Goal: Task Accomplishment & Management: Manage account settings

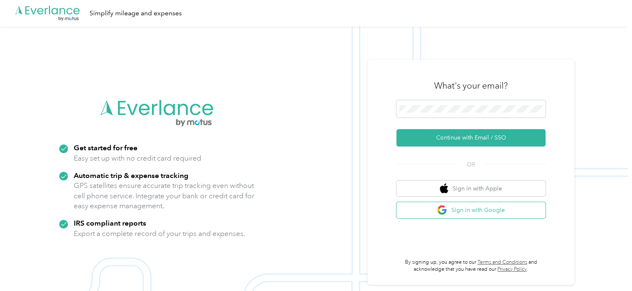
click at [462, 212] on button "Sign in with Google" at bounding box center [470, 210] width 149 height 16
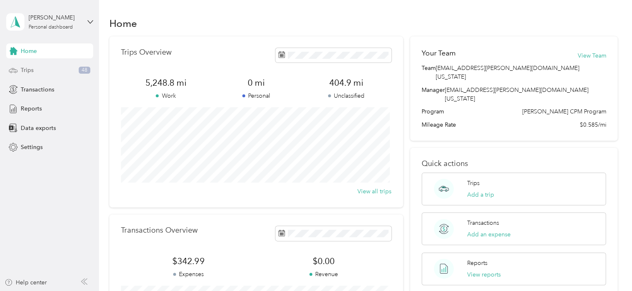
click at [27, 74] on span "Trips" at bounding box center [27, 70] width 13 height 9
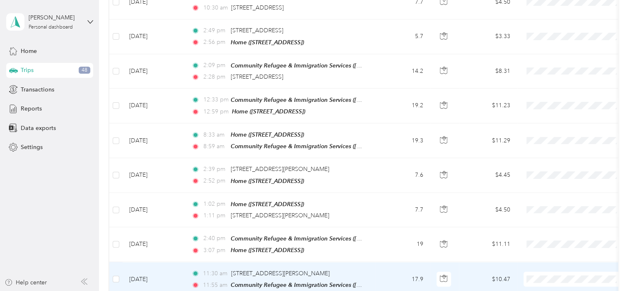
scroll to position [805, 0]
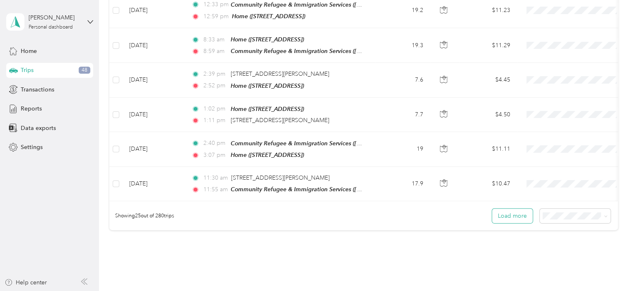
click at [511, 209] on button "Load more" at bounding box center [512, 216] width 41 height 14
click at [562, 209] on span at bounding box center [574, 216] width 71 height 14
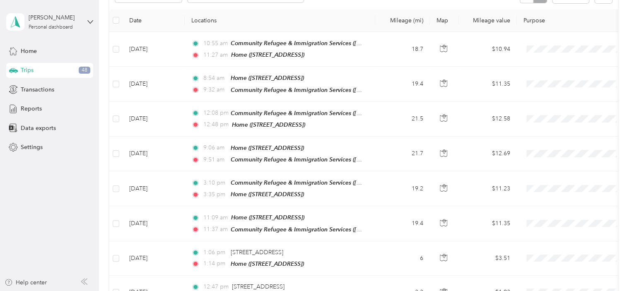
scroll to position [0, 0]
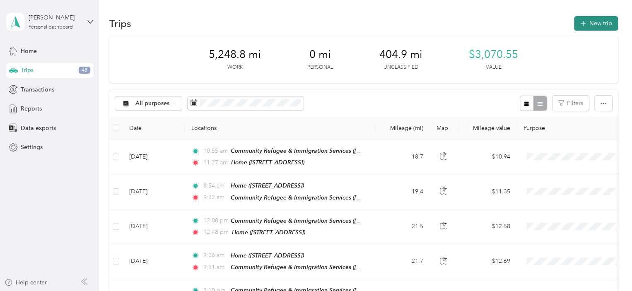
click at [597, 21] on button "New trip" at bounding box center [596, 23] width 44 height 14
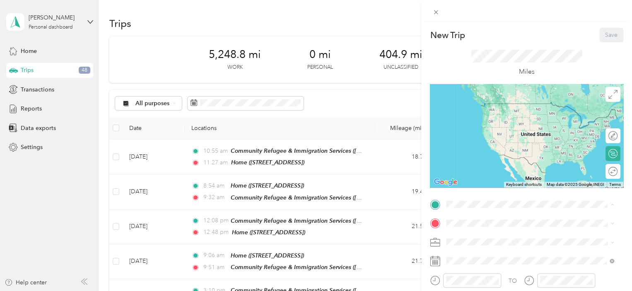
click at [479, 174] on div "Home" at bounding box center [487, 169] width 53 height 7
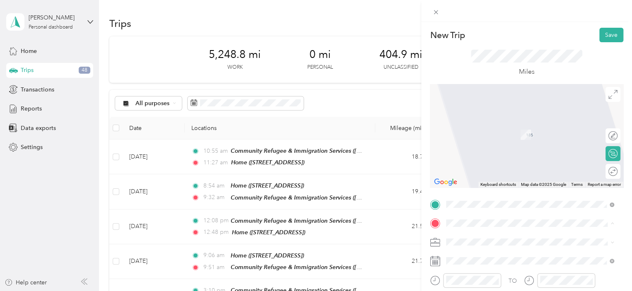
click at [495, 177] on div "TEAM Community Refugee & Immigration Services ([PERSON_NAME]) [STREET_ADDRESS][…" at bounding box center [535, 164] width 149 height 25
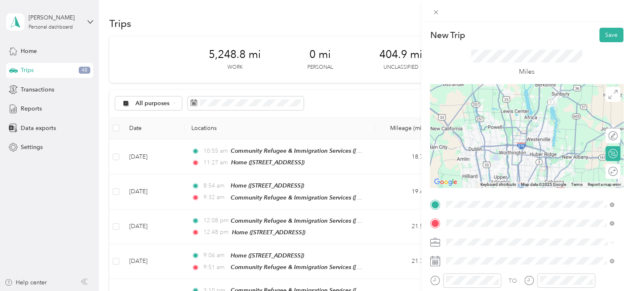
click at [606, 175] on div "Round trip" at bounding box center [612, 171] width 15 height 15
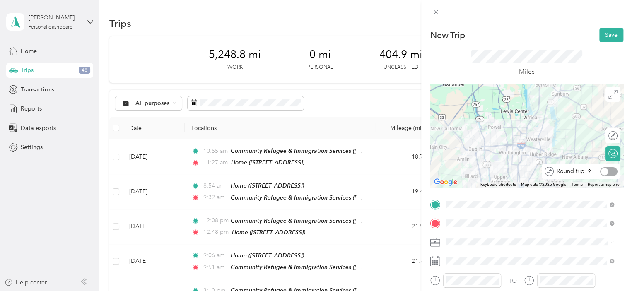
click at [601, 173] on div at bounding box center [604, 171] width 7 height 7
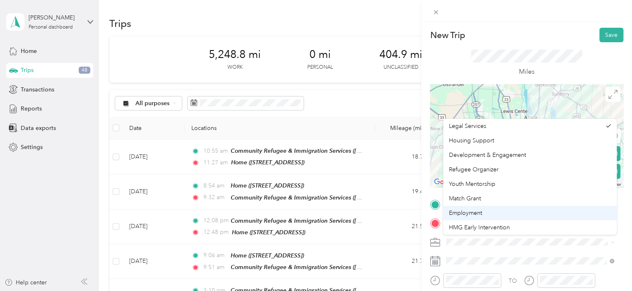
scroll to position [130, 0]
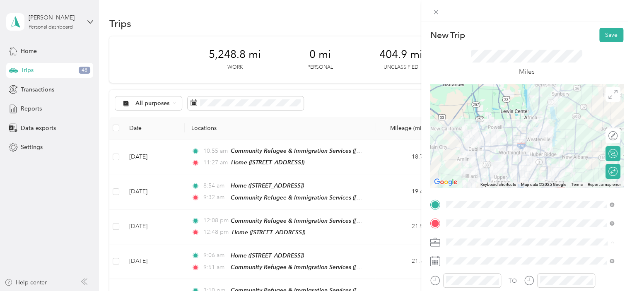
click at [471, 185] on div "Health & Wellness" at bounding box center [530, 184] width 162 height 9
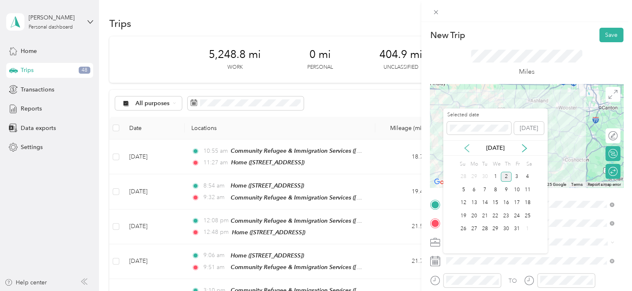
click at [466, 151] on icon at bounding box center [466, 148] width 8 height 8
click at [483, 173] on div "2" at bounding box center [484, 177] width 11 height 10
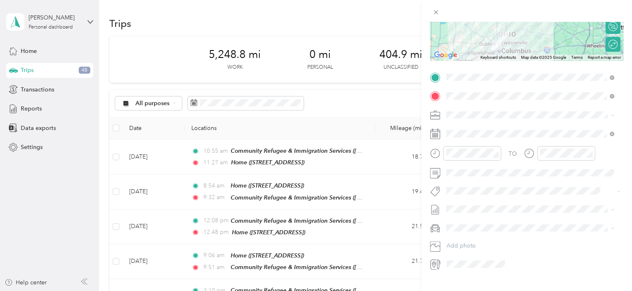
scroll to position [0, 0]
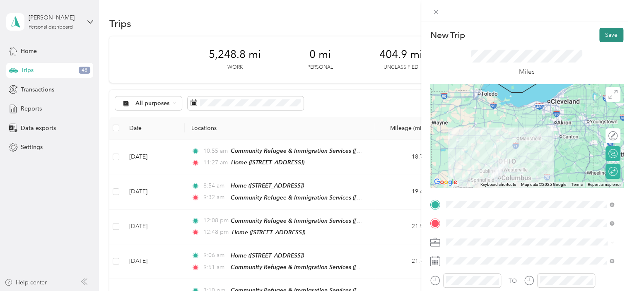
click at [599, 34] on button "Save" at bounding box center [611, 35] width 24 height 14
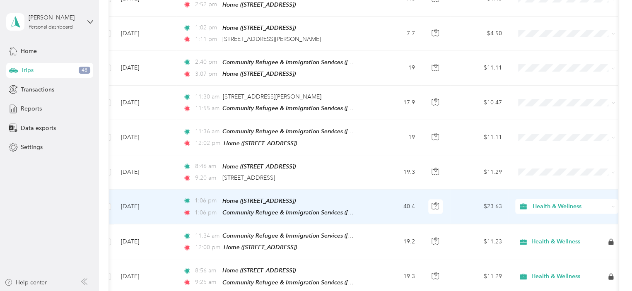
scroll to position [886, 0]
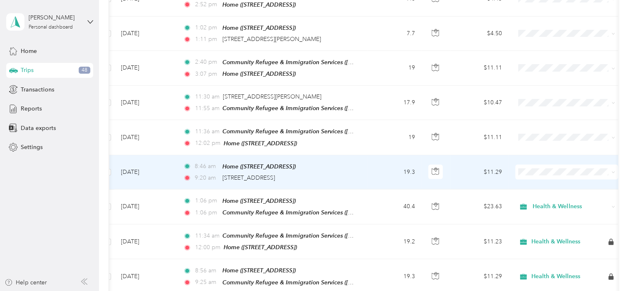
click at [548, 155] on td at bounding box center [566, 172] width 116 height 34
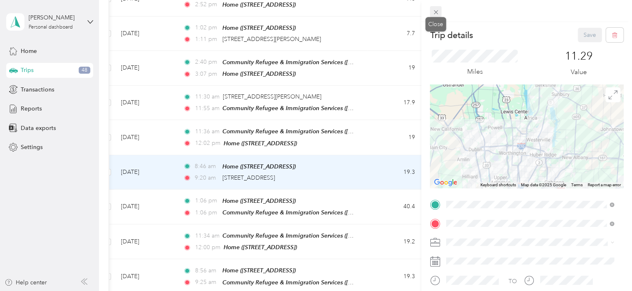
click at [435, 10] on icon at bounding box center [435, 12] width 7 height 7
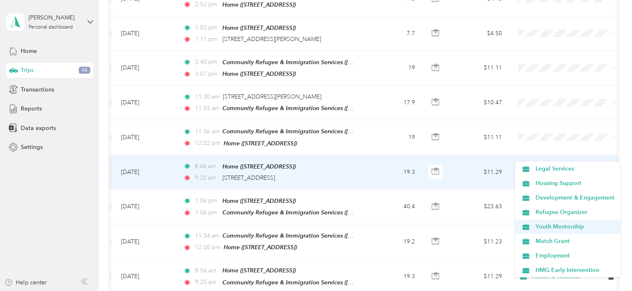
scroll to position [130, 0]
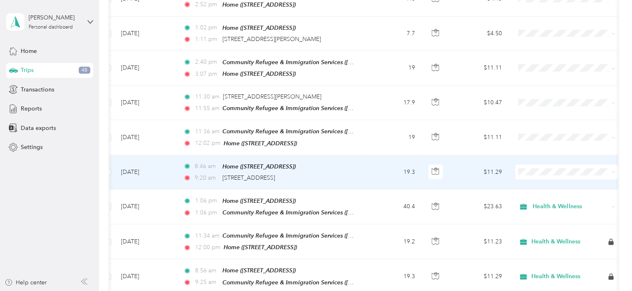
click at [546, 225] on span "Health & Wellness" at bounding box center [574, 224] width 79 height 9
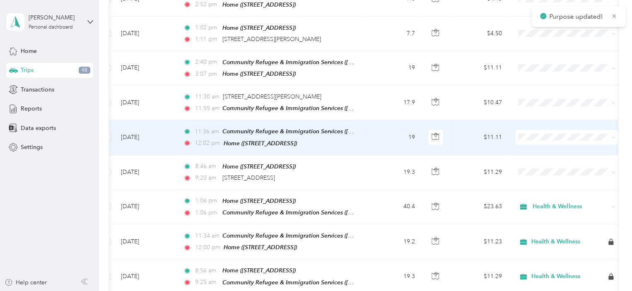
click at [547, 191] on span "Health & Wellness" at bounding box center [574, 192] width 79 height 9
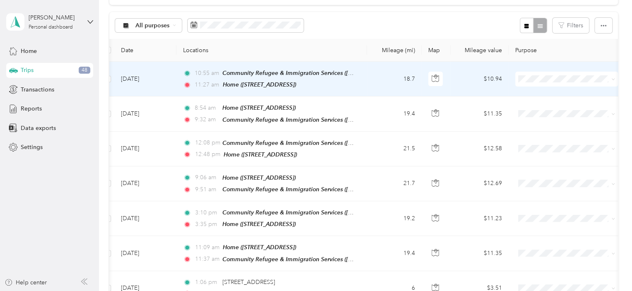
scroll to position [0, 0]
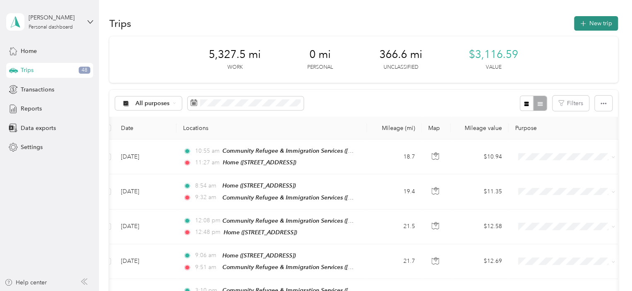
click at [584, 29] on button "New trip" at bounding box center [596, 23] width 44 height 14
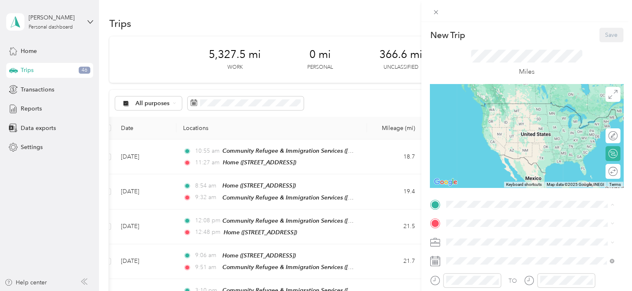
click at [473, 183] on div "Home [STREET_ADDRESS]" at bounding box center [487, 174] width 53 height 17
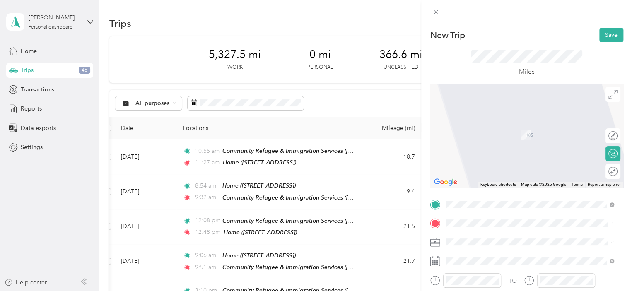
click at [468, 170] on span "[STREET_ADDRESS][US_STATE]" at bounding box center [502, 172] width 83 height 7
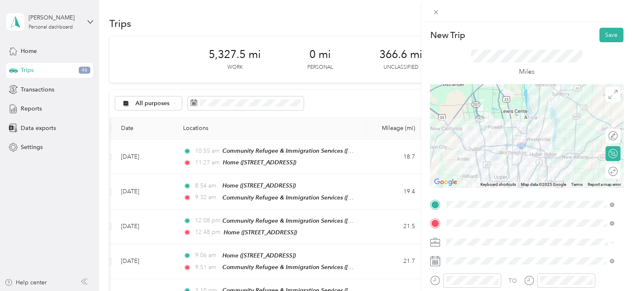
click at [617, 174] on div "Round trip" at bounding box center [617, 171] width 0 height 9
click at [601, 170] on div at bounding box center [604, 171] width 7 height 7
click at [468, 246] on span at bounding box center [533, 241] width 180 height 13
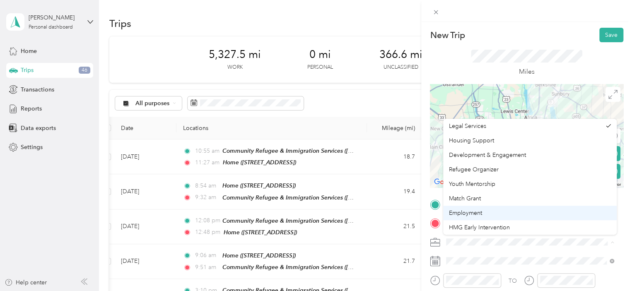
scroll to position [130, 0]
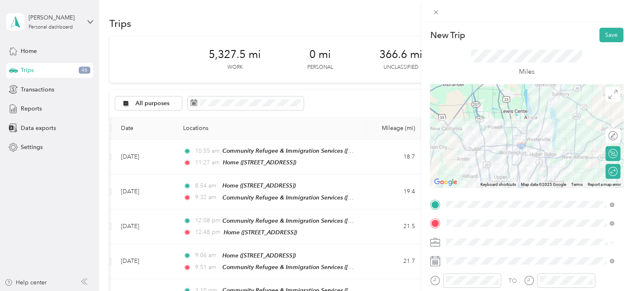
click at [473, 179] on li "Health & Wellness" at bounding box center [529, 181] width 173 height 14
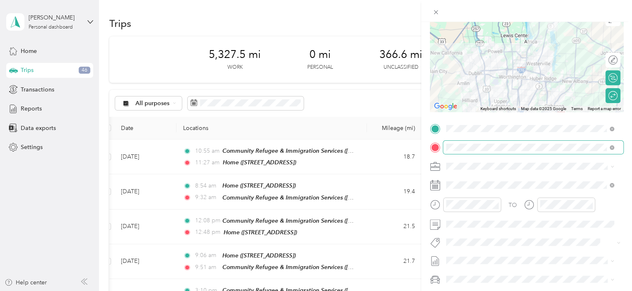
scroll to position [78, 0]
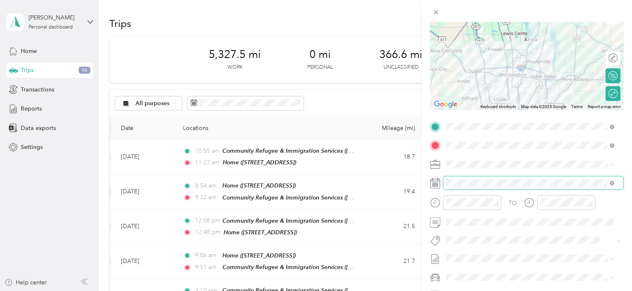
click at [459, 178] on span at bounding box center [533, 182] width 180 height 13
click at [435, 183] on rect at bounding box center [435, 183] width 1 height 1
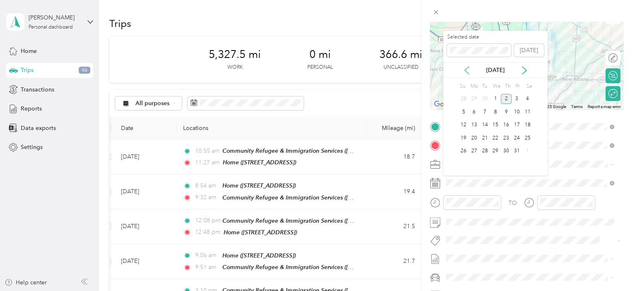
click at [467, 71] on icon at bounding box center [466, 70] width 8 height 8
click at [505, 97] on div "4" at bounding box center [505, 99] width 11 height 10
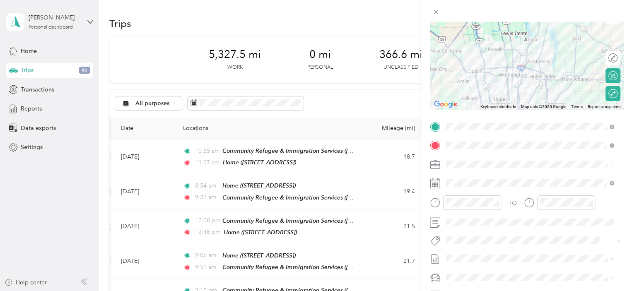
scroll to position [0, 0]
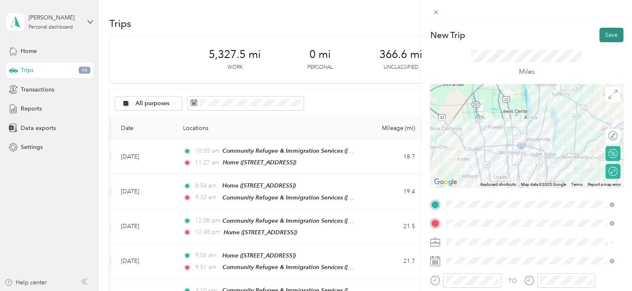
click at [603, 36] on button "Save" at bounding box center [611, 35] width 24 height 14
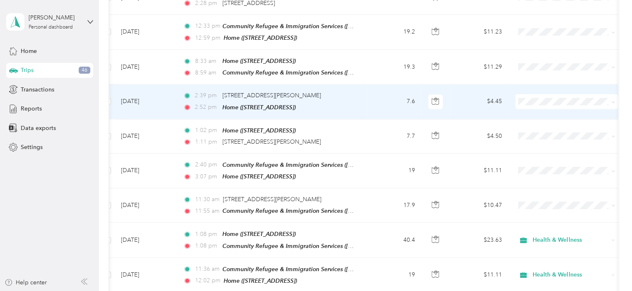
scroll to position [781, 0]
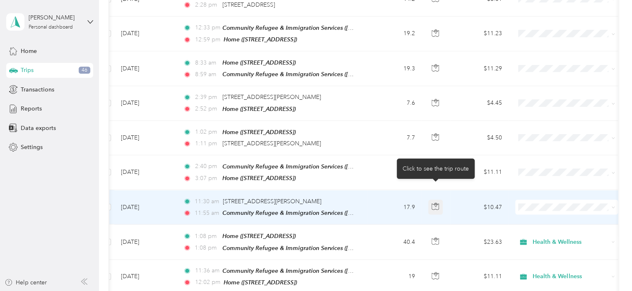
click at [435, 202] on icon "button" at bounding box center [434, 205] width 7 height 7
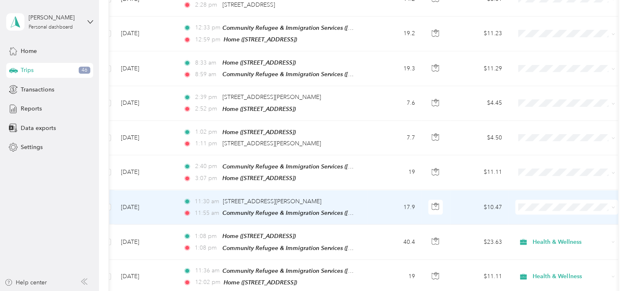
click at [404, 190] on td "17.9" at bounding box center [394, 207] width 55 height 34
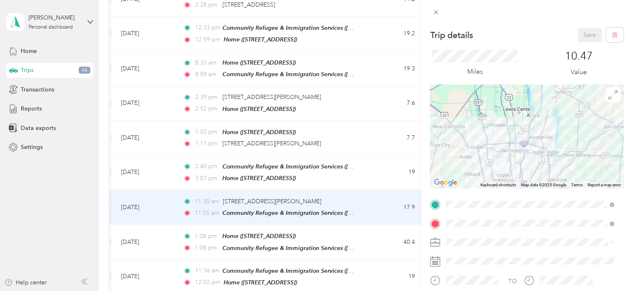
click at [471, 113] on div "Home [STREET_ADDRESS]" at bounding box center [487, 112] width 53 height 17
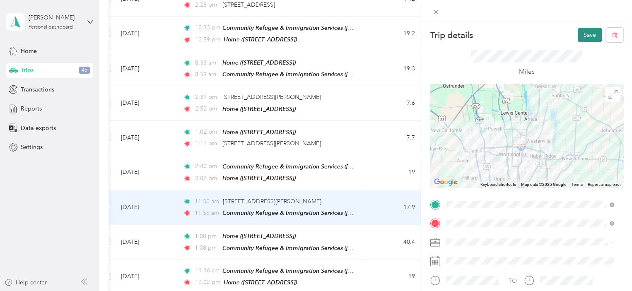
click at [581, 31] on button "Save" at bounding box center [589, 35] width 24 height 14
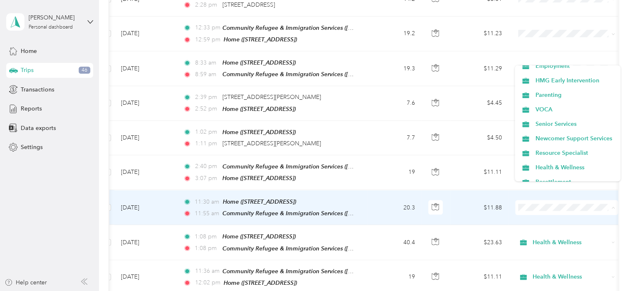
scroll to position [130, 0]
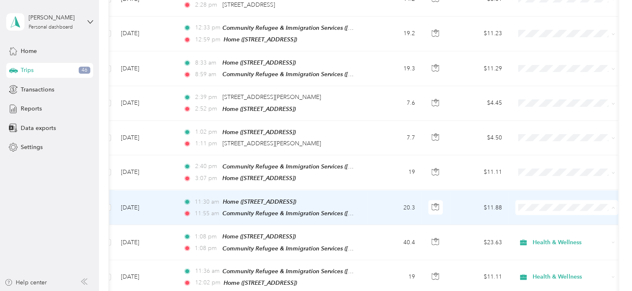
click at [540, 130] on span "Health & Wellness" at bounding box center [574, 130] width 79 height 9
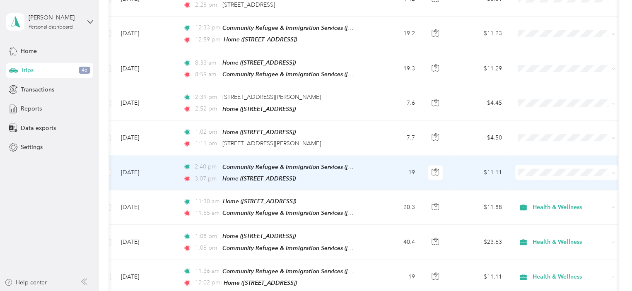
click at [541, 230] on span "Health & Wellness" at bounding box center [574, 229] width 79 height 9
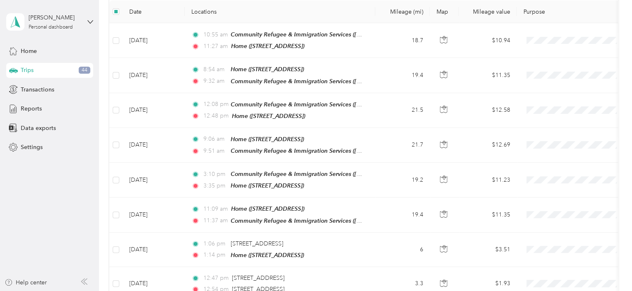
scroll to position [0, 0]
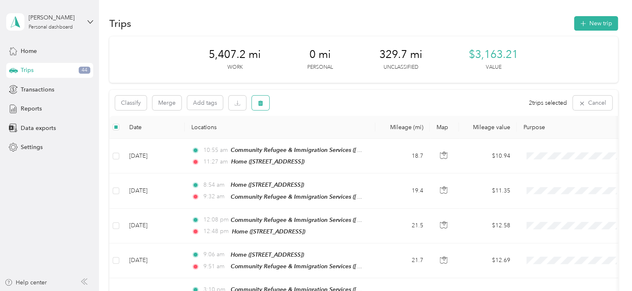
click at [260, 104] on icon "button" at bounding box center [260, 103] width 5 height 5
click at [317, 136] on button "Yes" at bounding box center [322, 137] width 16 height 13
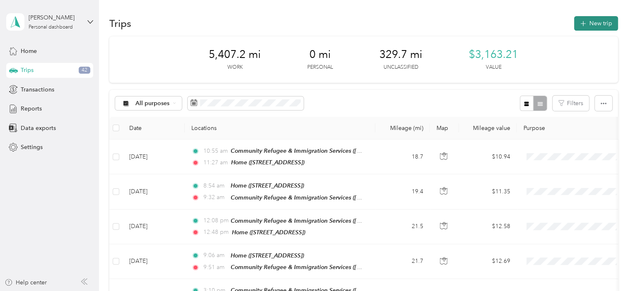
click at [587, 25] on button "New trip" at bounding box center [596, 23] width 44 height 14
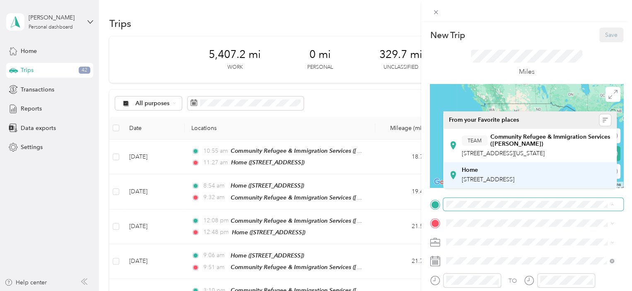
click at [467, 291] on div "New Trip Save This trip cannot be edited because it is either under review, app…" at bounding box center [313, 291] width 627 height 0
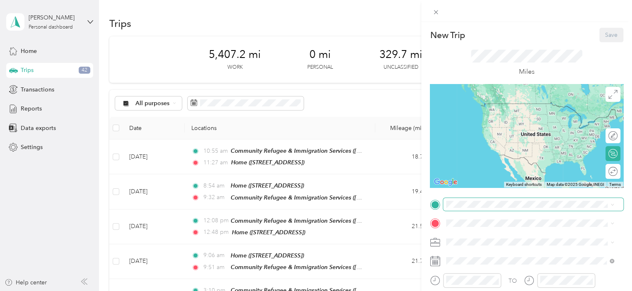
click at [452, 200] on span at bounding box center [533, 204] width 180 height 13
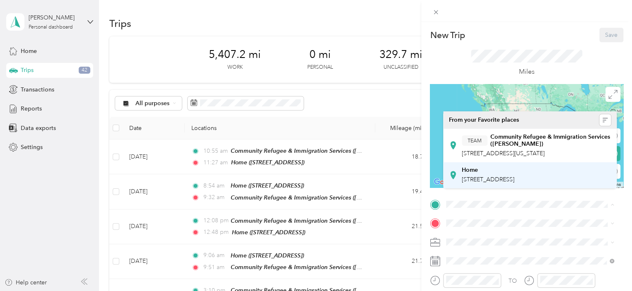
click at [475, 183] on div "Home [STREET_ADDRESS]" at bounding box center [487, 174] width 53 height 17
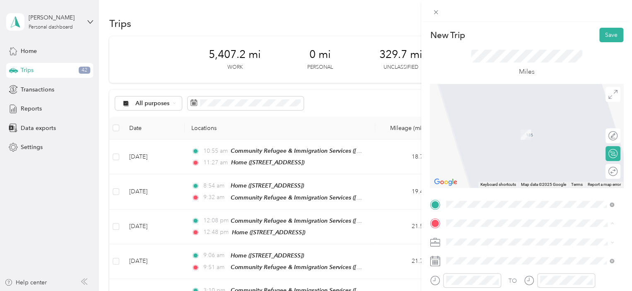
click at [492, 175] on span "[STREET_ADDRESS][US_STATE]" at bounding box center [502, 172] width 83 height 7
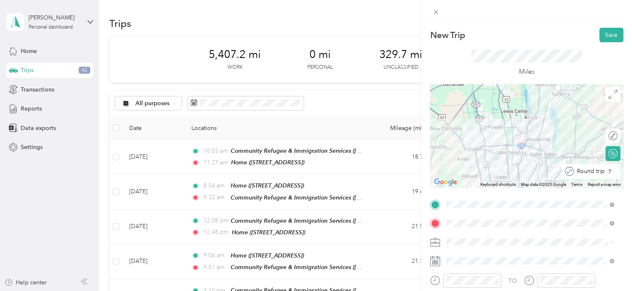
click at [620, 170] on div at bounding box center [620, 171] width 0 height 9
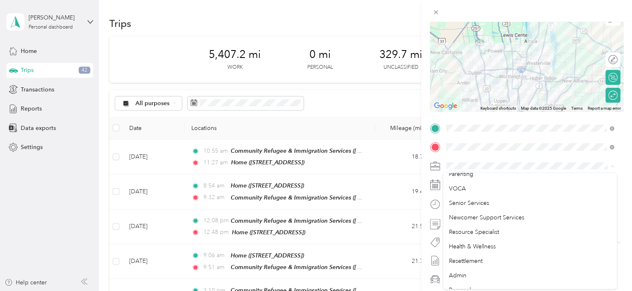
scroll to position [130, 0]
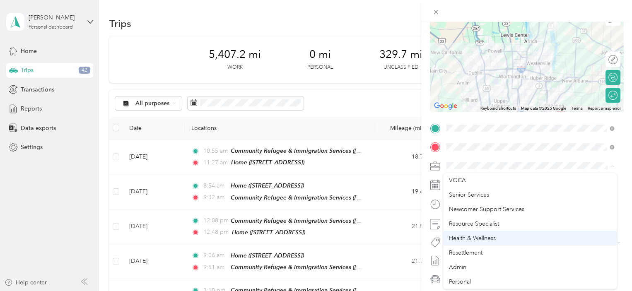
click at [475, 240] on span "Health & Wellness" at bounding box center [472, 238] width 47 height 7
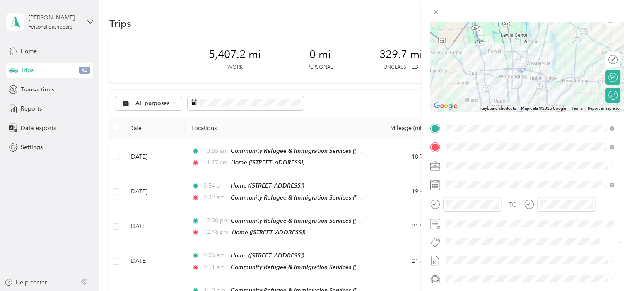
click at [435, 185] on rect at bounding box center [435, 184] width 1 height 1
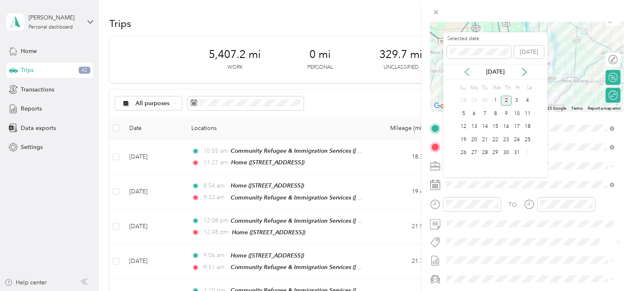
click at [469, 74] on icon at bounding box center [466, 72] width 8 height 8
click at [484, 114] on div "9" at bounding box center [484, 113] width 11 height 10
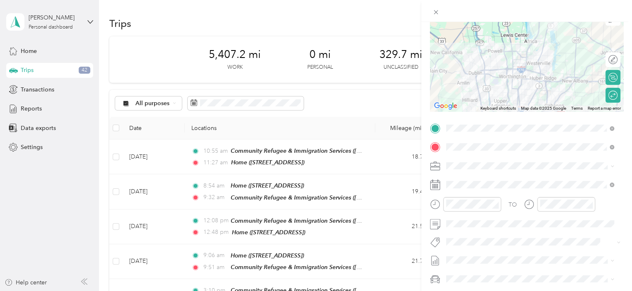
scroll to position [0, 0]
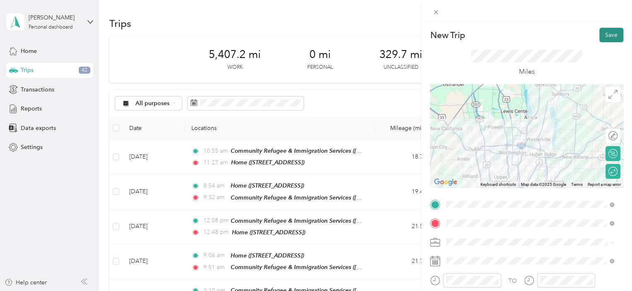
click at [599, 33] on button "Save" at bounding box center [611, 35] width 24 height 14
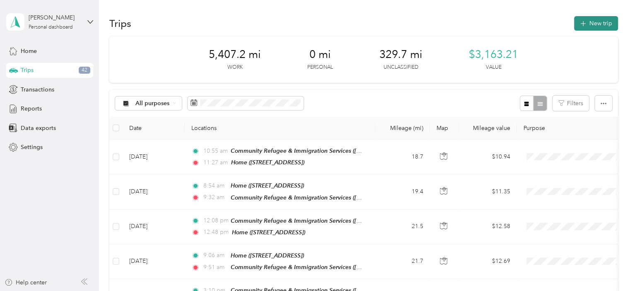
click at [586, 28] on button "New trip" at bounding box center [596, 23] width 44 height 14
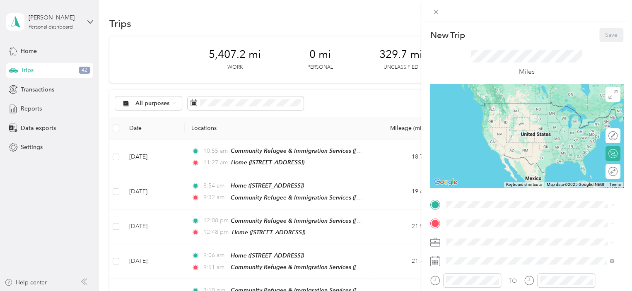
click at [465, 183] on span "[STREET_ADDRESS]" at bounding box center [487, 179] width 53 height 7
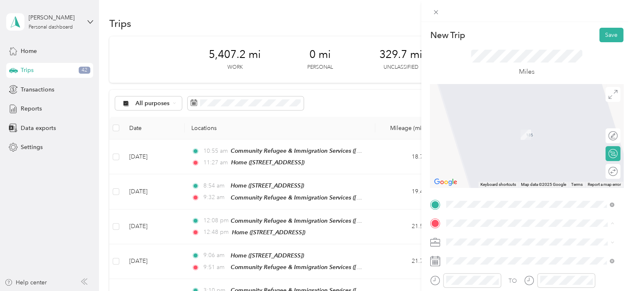
click at [482, 172] on span "[STREET_ADDRESS][US_STATE]" at bounding box center [502, 172] width 83 height 7
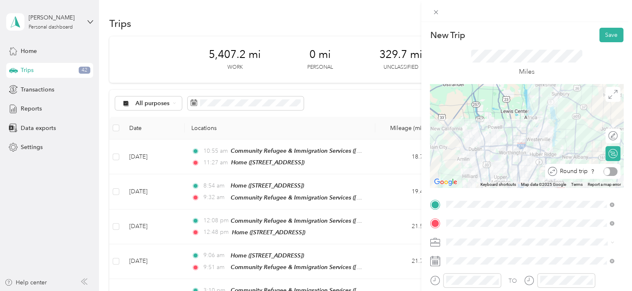
click at [605, 170] on div "Round trip" at bounding box center [587, 171] width 60 height 9
click at [601, 170] on div at bounding box center [604, 171] width 7 height 7
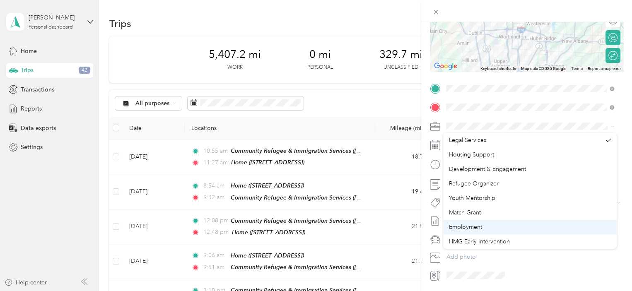
scroll to position [130, 0]
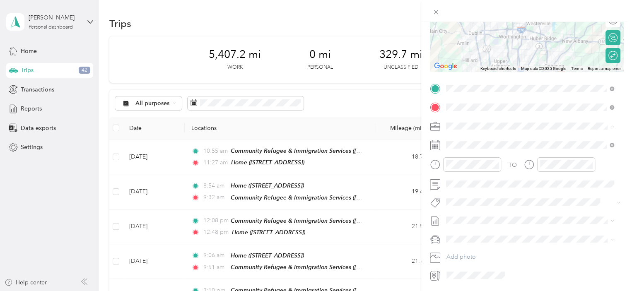
click at [468, 197] on span "Health & Wellness" at bounding box center [472, 198] width 47 height 7
click at [464, 190] on icon at bounding box center [466, 191] width 8 height 8
click at [495, 231] on div "10" at bounding box center [495, 233] width 11 height 10
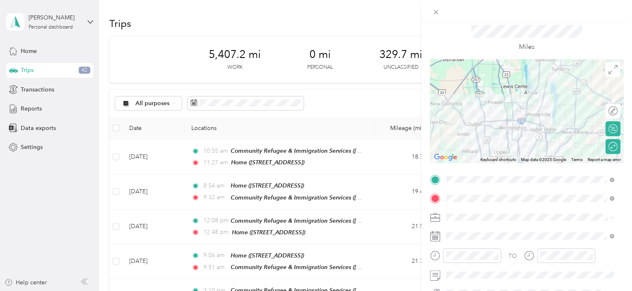
scroll to position [0, 0]
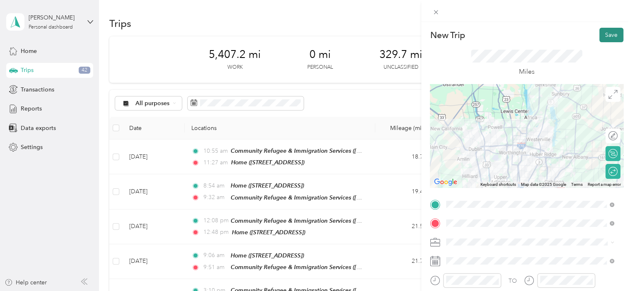
click at [603, 32] on button "Save" at bounding box center [611, 35] width 24 height 14
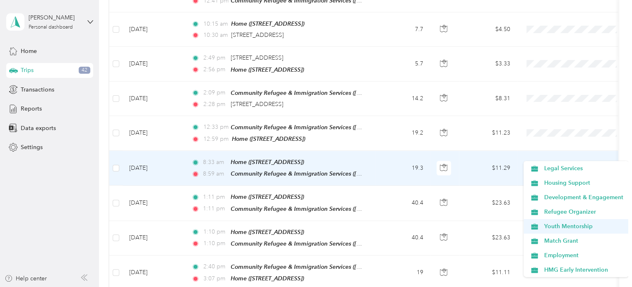
scroll to position [130, 0]
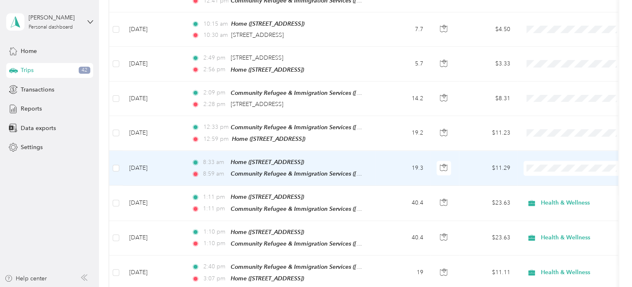
click at [554, 225] on span "Health & Wellness" at bounding box center [582, 226] width 79 height 9
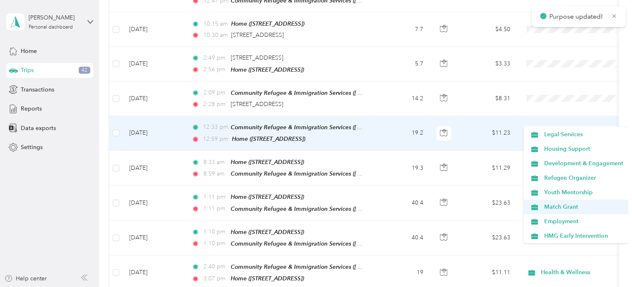
scroll to position [130, 0]
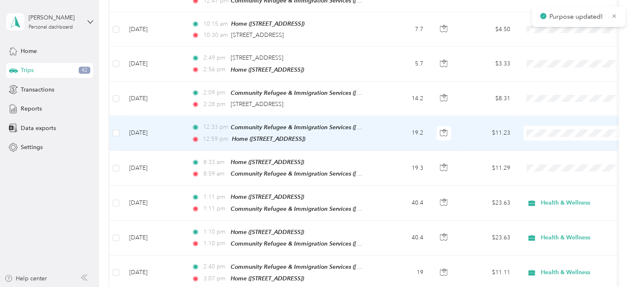
click at [551, 192] on span "Health & Wellness" at bounding box center [582, 192] width 79 height 9
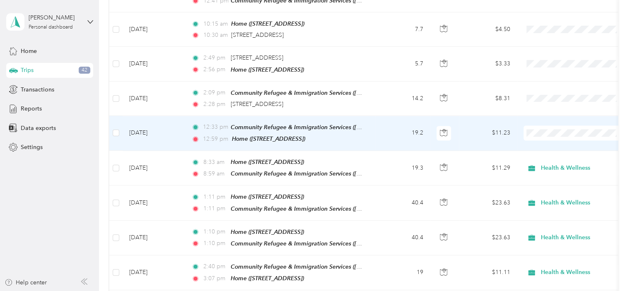
click at [533, 125] on span at bounding box center [574, 132] width 103 height 15
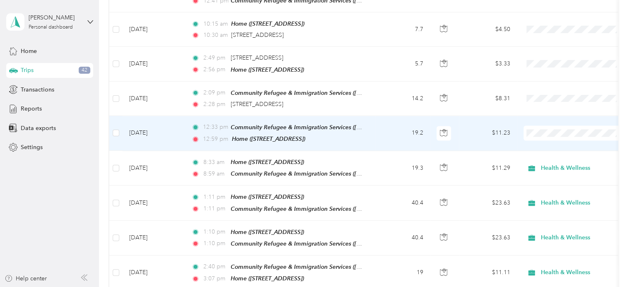
click at [553, 190] on span "Health & Wellness" at bounding box center [582, 191] width 79 height 9
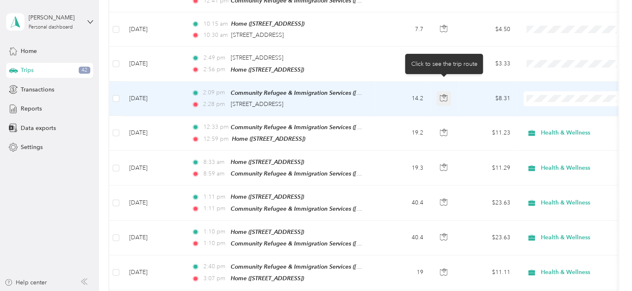
click at [442, 94] on icon "button" at bounding box center [443, 97] width 7 height 7
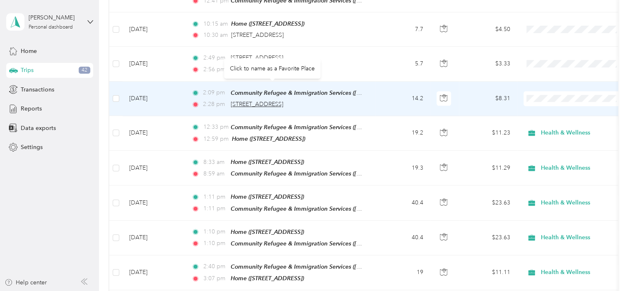
click at [278, 101] on span "[STREET_ADDRESS]" at bounding box center [257, 104] width 53 height 7
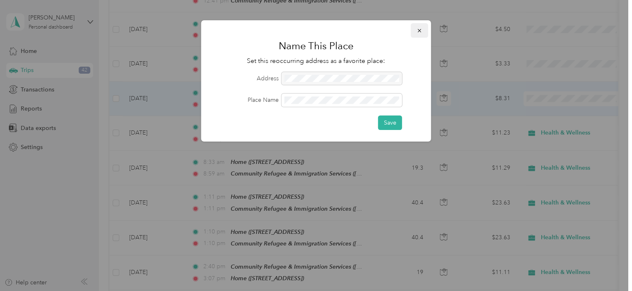
click at [417, 32] on icon "button" at bounding box center [419, 31] width 6 height 6
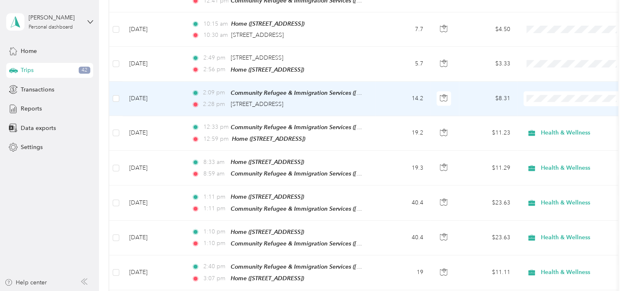
click at [151, 83] on td "[DATE]" at bounding box center [154, 99] width 62 height 34
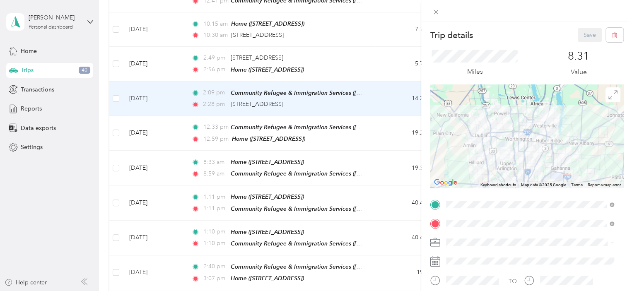
click at [492, 168] on span "[STREET_ADDRESS][US_STATE]" at bounding box center [502, 169] width 83 height 7
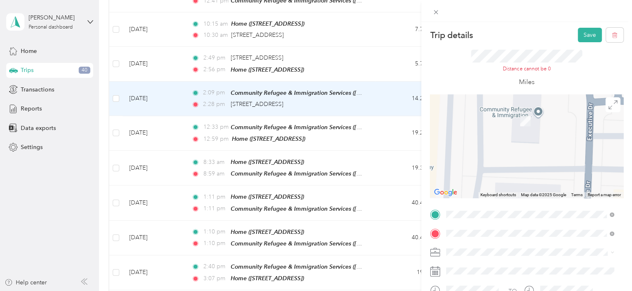
click at [478, 248] on div "Home" at bounding box center [487, 246] width 53 height 7
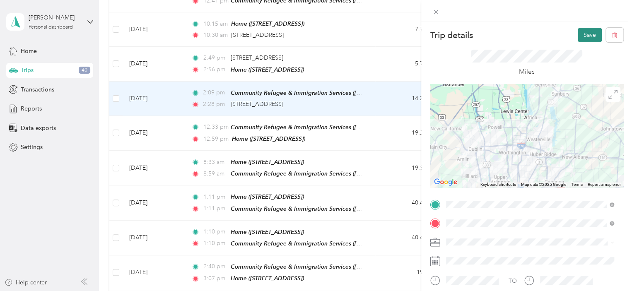
click at [581, 31] on button "Save" at bounding box center [589, 35] width 24 height 14
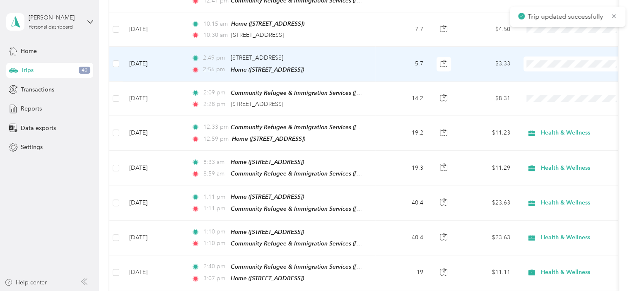
click at [149, 52] on td "[DATE]" at bounding box center [154, 64] width 62 height 34
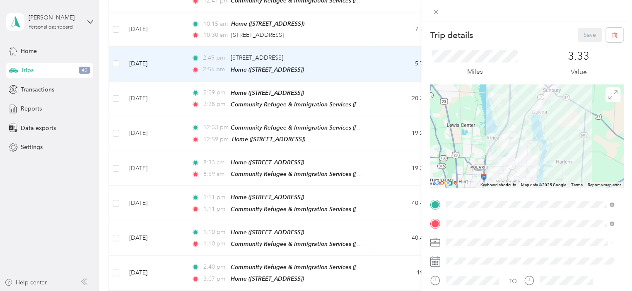
click at [501, 135] on strong "Community Refugee & Immigration Services ([PERSON_NAME])" at bounding box center [550, 137] width 121 height 14
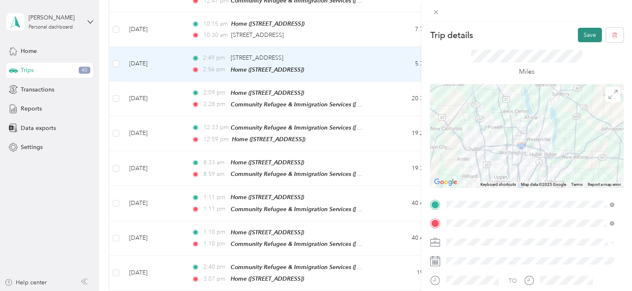
click at [577, 32] on button "Save" at bounding box center [589, 35] width 24 height 14
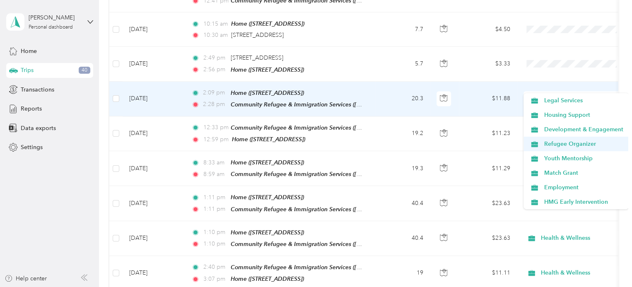
scroll to position [130, 0]
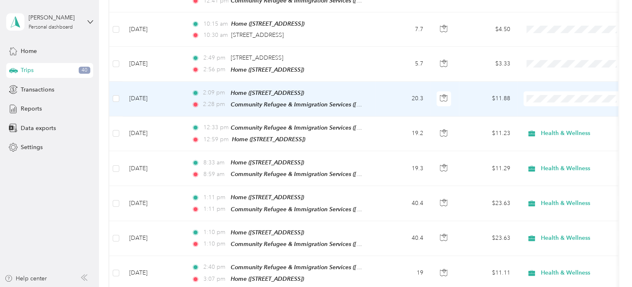
click at [557, 155] on span "Health & Wellness" at bounding box center [582, 158] width 79 height 9
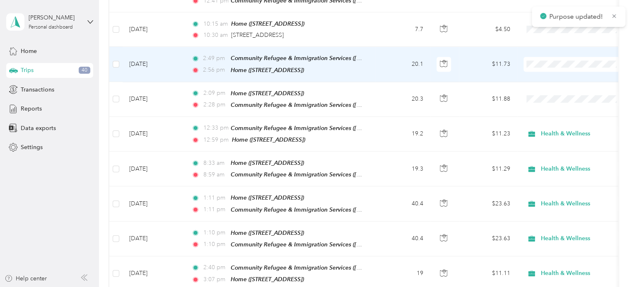
click at [550, 122] on span "Health & Wellness" at bounding box center [582, 124] width 79 height 9
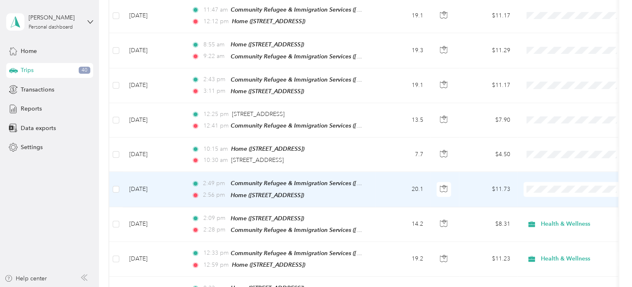
click at [541, 117] on span "Health & Wellness" at bounding box center [576, 117] width 94 height 9
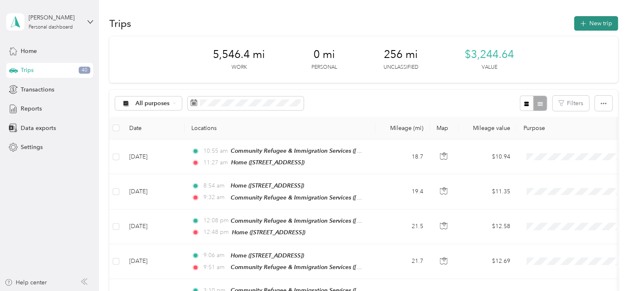
scroll to position [3, 0]
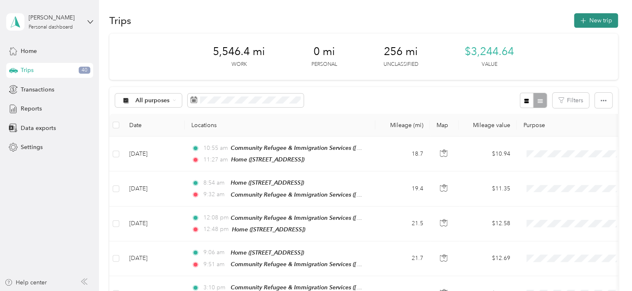
click at [586, 17] on button "New trip" at bounding box center [596, 20] width 44 height 14
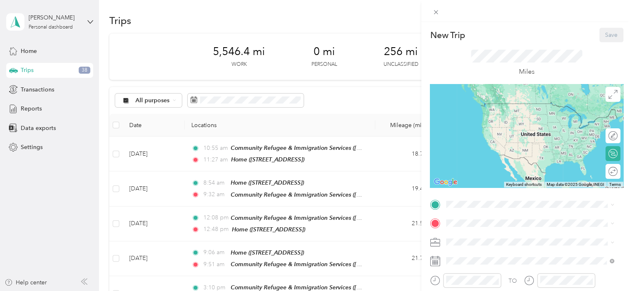
click at [469, 182] on span "[STREET_ADDRESS]" at bounding box center [487, 178] width 53 height 7
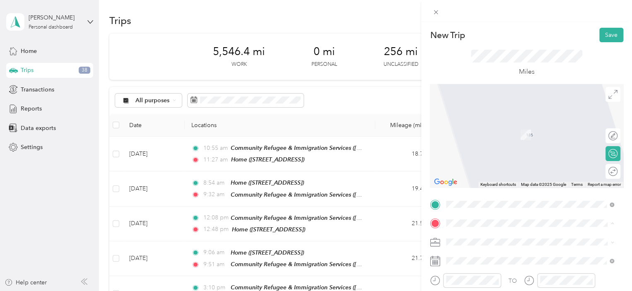
click at [472, 202] on span "[STREET_ADDRESS]" at bounding box center [487, 198] width 53 height 7
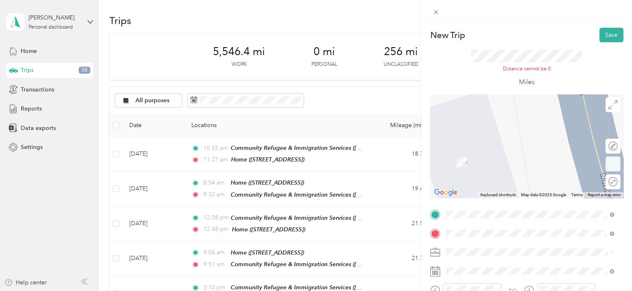
click at [617, 179] on div "Round trip" at bounding box center [617, 181] width 0 height 9
click at [601, 181] on div at bounding box center [604, 181] width 7 height 7
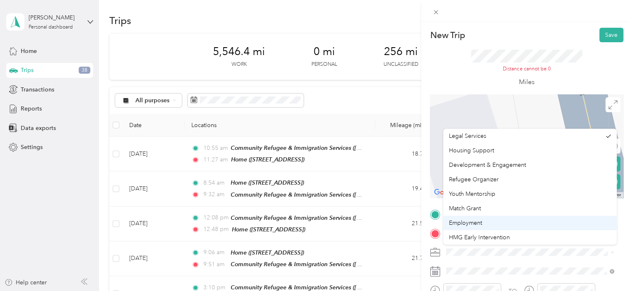
scroll to position [130, 0]
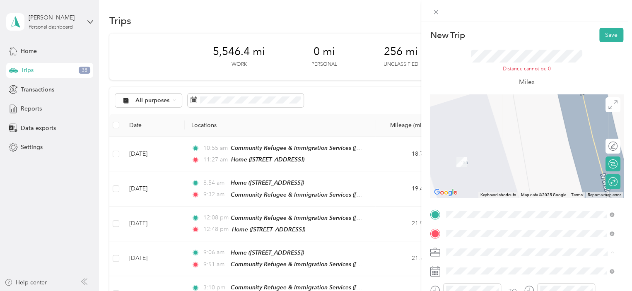
click at [466, 192] on span "Health & Wellness" at bounding box center [472, 193] width 47 height 7
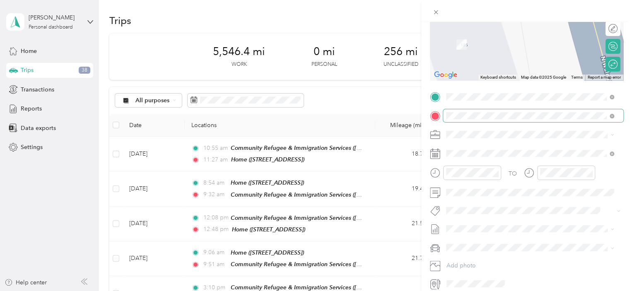
scroll to position [119, 0]
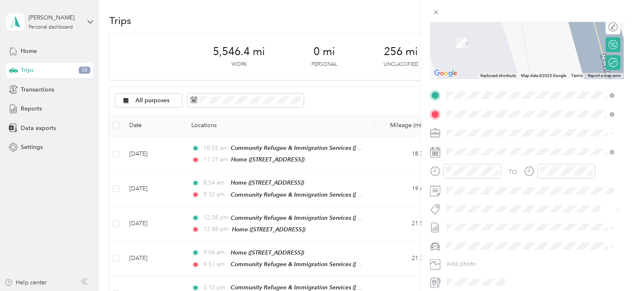
click at [435, 151] on icon at bounding box center [435, 152] width 10 height 10
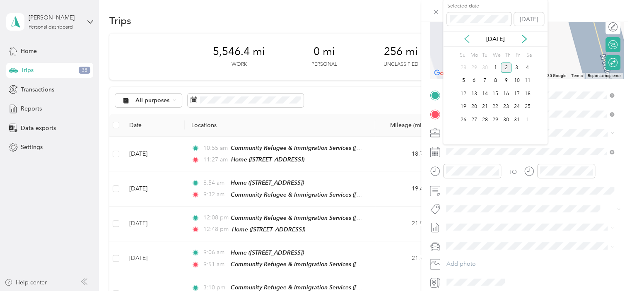
click at [466, 38] on icon at bounding box center [466, 39] width 8 height 8
click at [487, 92] on div "16" at bounding box center [484, 94] width 11 height 10
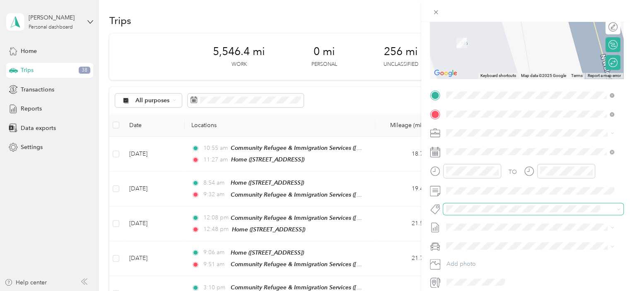
scroll to position [0, 0]
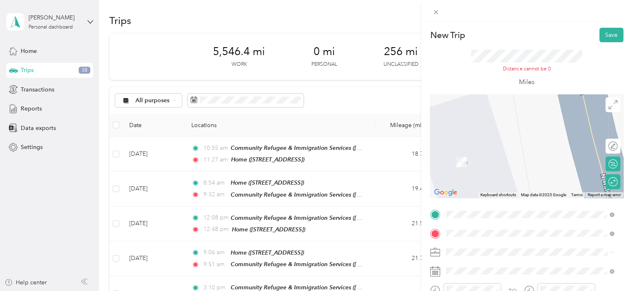
click at [468, 180] on span "[STREET_ADDRESS][US_STATE]" at bounding box center [502, 182] width 83 height 7
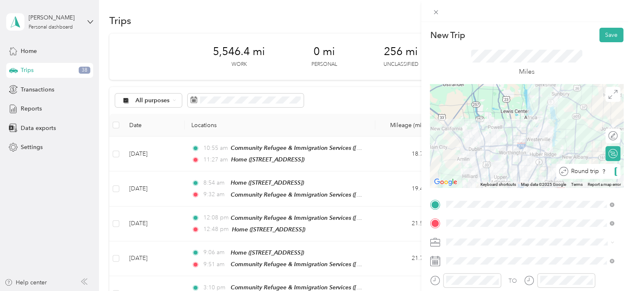
click at [605, 171] on div "Round trip" at bounding box center [592, 171] width 49 height 9
click at [602, 36] on button "Save" at bounding box center [611, 35] width 24 height 14
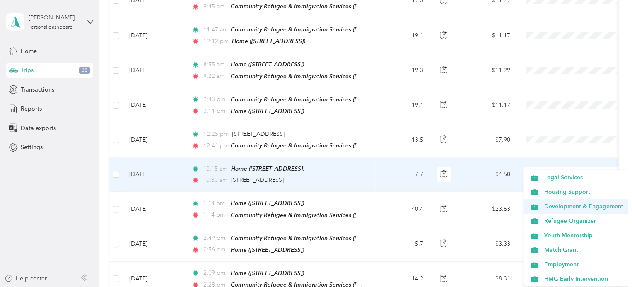
scroll to position [130, 0]
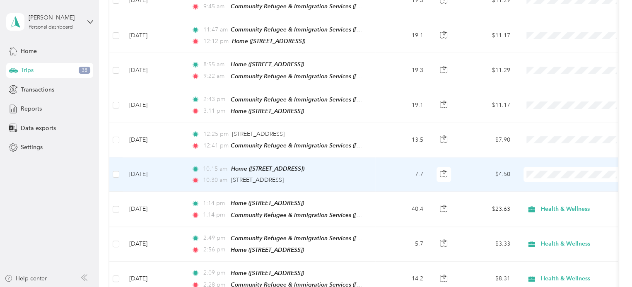
click at [545, 237] on li "Health & Wellness" at bounding box center [576, 235] width 106 height 14
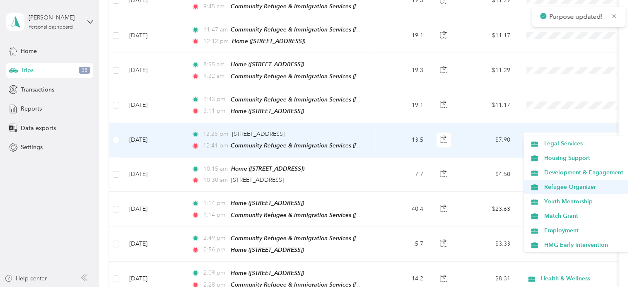
scroll to position [130, 0]
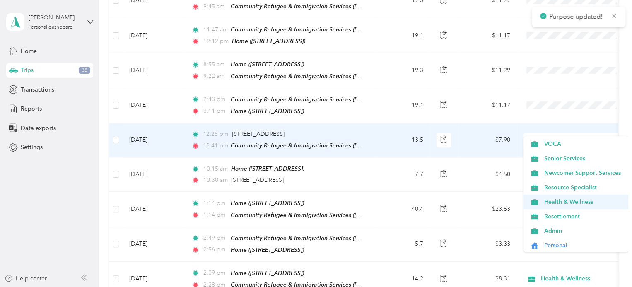
click at [540, 201] on span "Health & Wellness" at bounding box center [576, 201] width 94 height 9
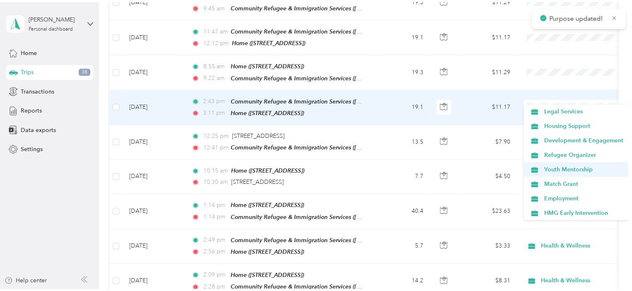
scroll to position [130, 0]
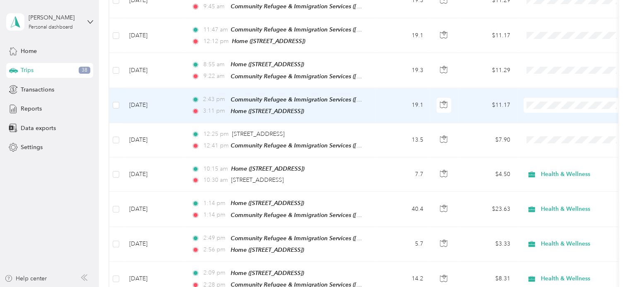
click at [538, 167] on icon at bounding box center [534, 167] width 10 height 7
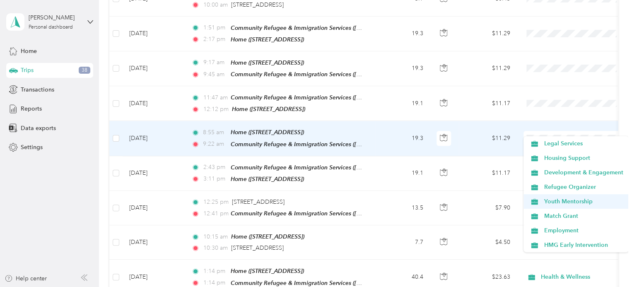
scroll to position [130, 0]
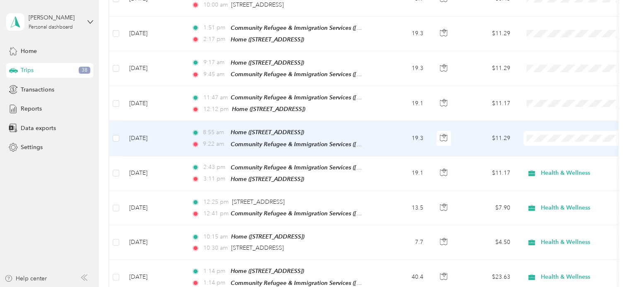
click at [560, 216] on span "Resettlement" at bounding box center [582, 216] width 79 height 9
click at [561, 198] on span "Health & Wellness" at bounding box center [582, 200] width 79 height 9
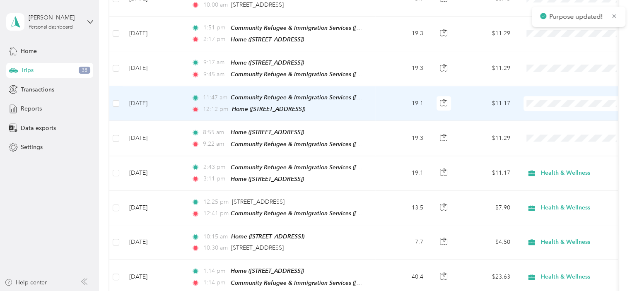
click at [536, 96] on span at bounding box center [574, 103] width 103 height 15
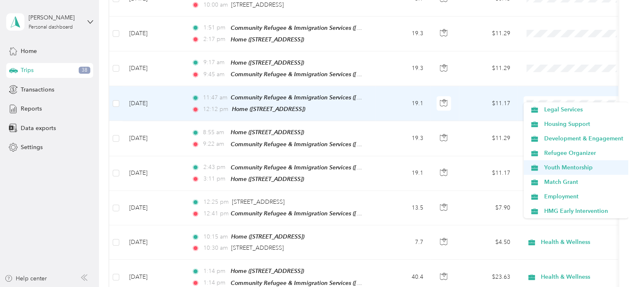
scroll to position [130, 0]
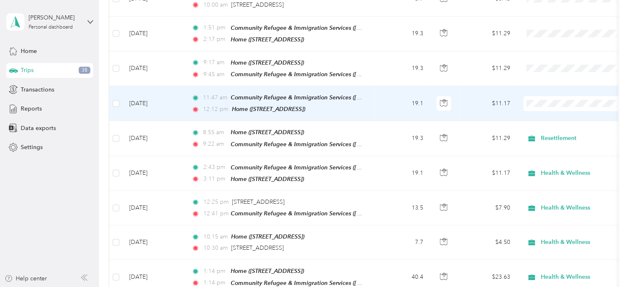
click at [547, 166] on span "Health & Wellness" at bounding box center [582, 166] width 79 height 9
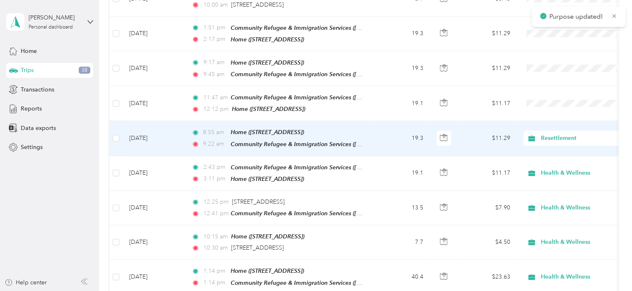
click at [546, 134] on span "Resettlement" at bounding box center [579, 138] width 76 height 9
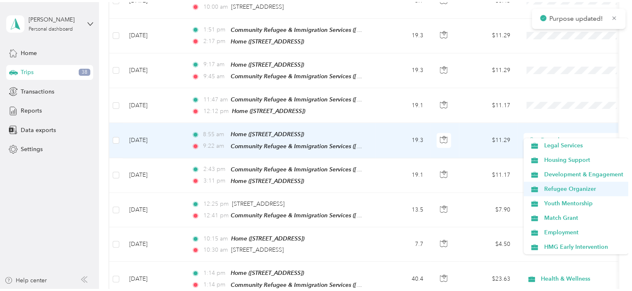
scroll to position [130, 0]
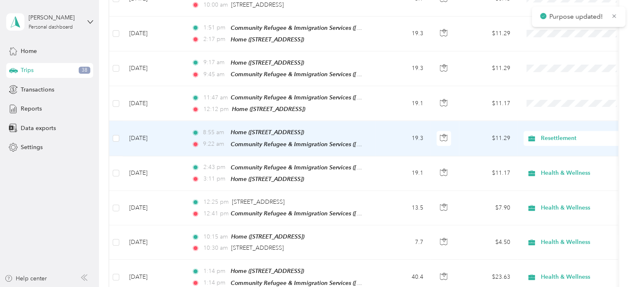
click at [537, 200] on icon at bounding box center [534, 202] width 7 height 6
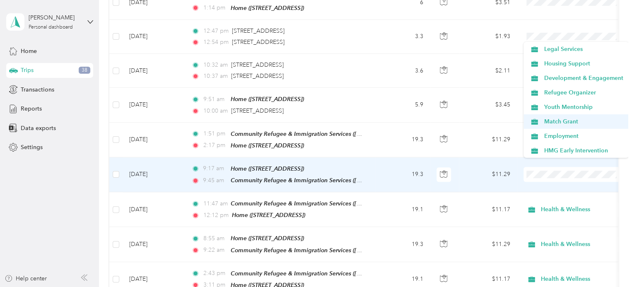
scroll to position [130, 0]
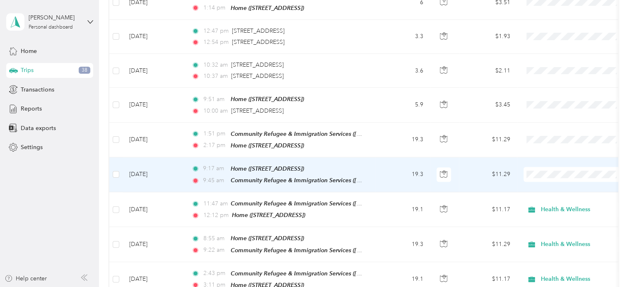
click at [550, 105] on span "Health & Wellness" at bounding box center [582, 107] width 79 height 9
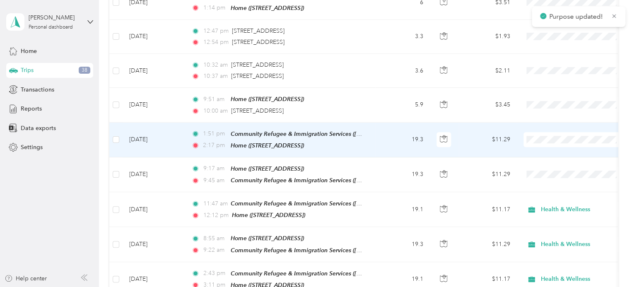
click at [543, 205] on span "Health & Wellness" at bounding box center [582, 205] width 79 height 9
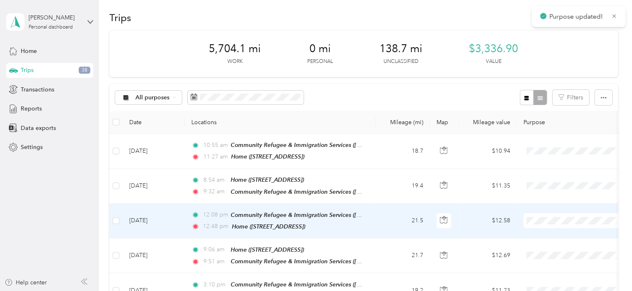
scroll to position [0, 0]
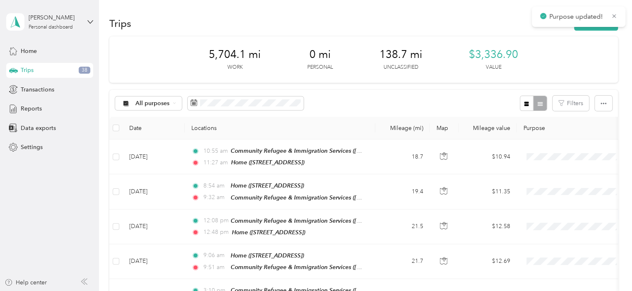
click at [589, 26] on div "Purpose updated!" at bounding box center [578, 17] width 94 height 20
click at [588, 27] on button "New trip" at bounding box center [596, 23] width 44 height 14
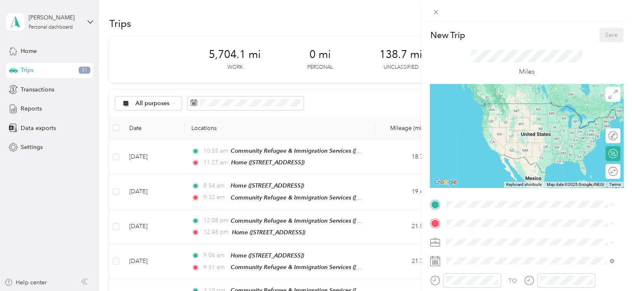
click at [469, 183] on span "[STREET_ADDRESS]" at bounding box center [487, 179] width 53 height 7
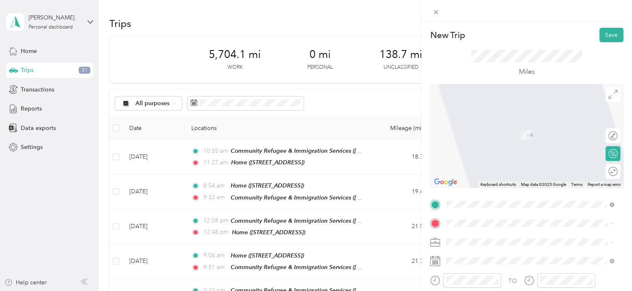
click at [471, 175] on span "[STREET_ADDRESS][US_STATE]" at bounding box center [502, 172] width 83 height 7
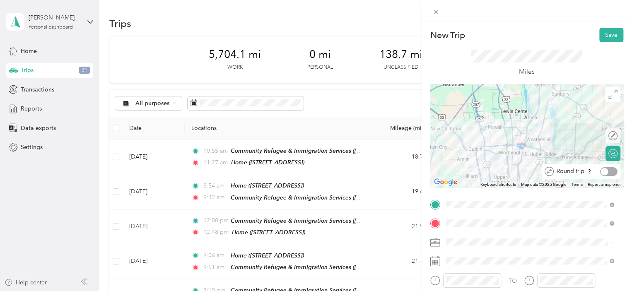
click at [604, 171] on div at bounding box center [608, 171] width 17 height 9
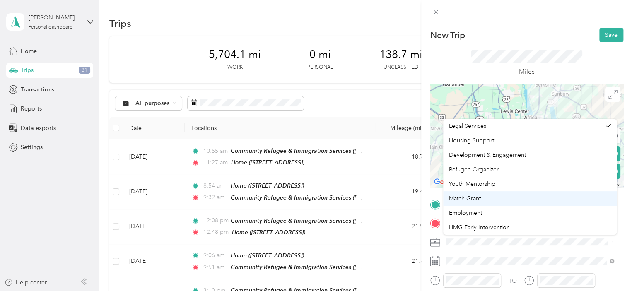
scroll to position [130, 0]
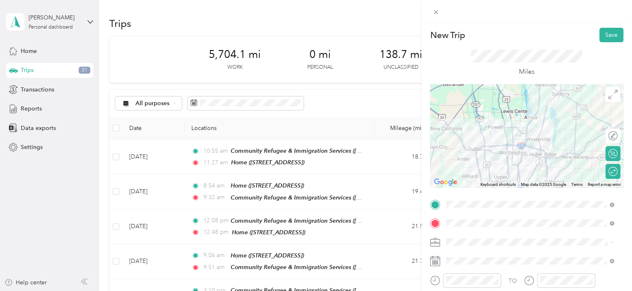
click at [468, 185] on div "Health & Wellness" at bounding box center [530, 183] width 162 height 9
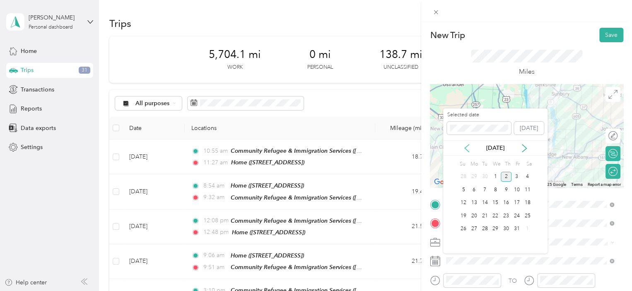
click at [467, 149] on icon at bounding box center [466, 148] width 8 height 8
click at [484, 215] on div "23" at bounding box center [484, 216] width 11 height 10
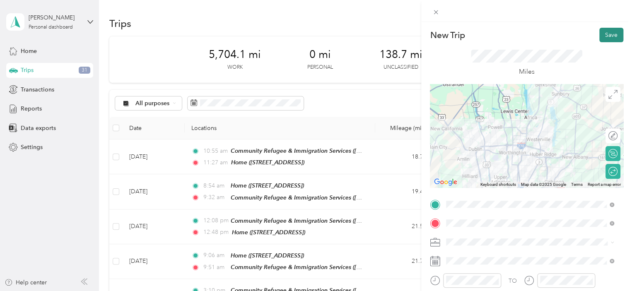
click at [599, 36] on button "Save" at bounding box center [611, 35] width 24 height 14
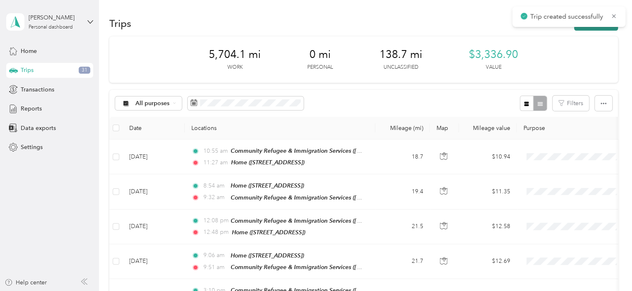
click at [591, 28] on button "New trip" at bounding box center [596, 23] width 44 height 14
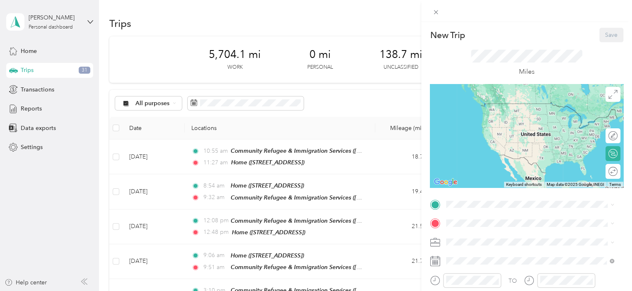
click at [475, 183] on div "Home [STREET_ADDRESS]" at bounding box center [487, 174] width 53 height 17
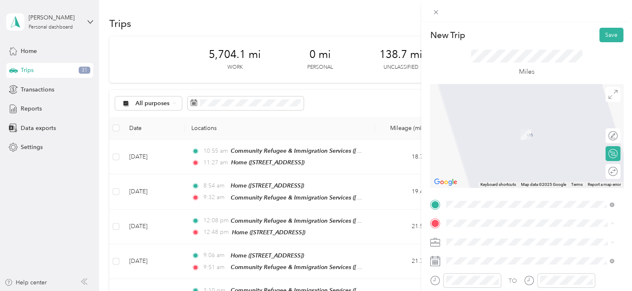
click at [481, 170] on span "[STREET_ADDRESS][US_STATE]" at bounding box center [502, 172] width 83 height 7
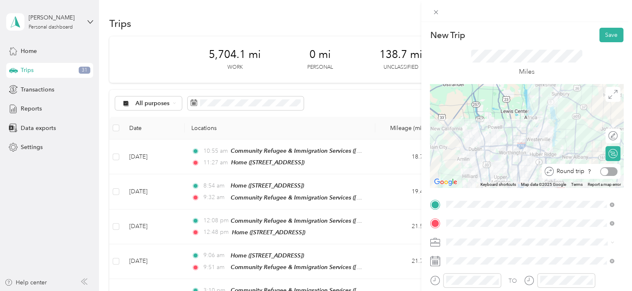
click at [604, 173] on div at bounding box center [608, 171] width 17 height 9
click at [469, 180] on span "Health & Wellness" at bounding box center [472, 183] width 47 height 7
click at [434, 259] on icon at bounding box center [435, 259] width 10 height 0
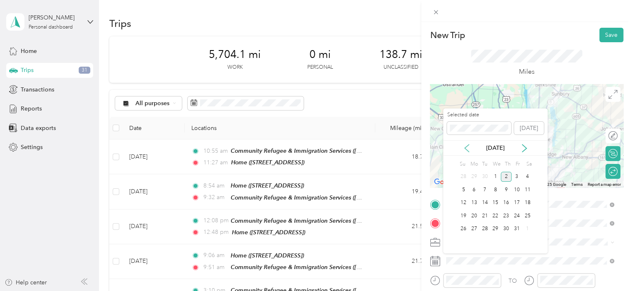
click at [466, 147] on icon at bounding box center [466, 148] width 8 height 8
click at [494, 213] on div "24" at bounding box center [495, 216] width 11 height 10
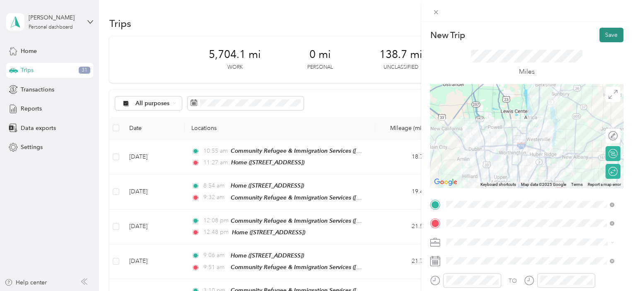
click at [599, 38] on button "Save" at bounding box center [611, 35] width 24 height 14
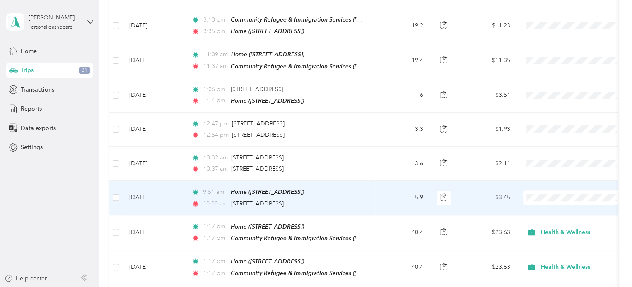
click at [553, 134] on li "Health & Wellness" at bounding box center [576, 132] width 106 height 14
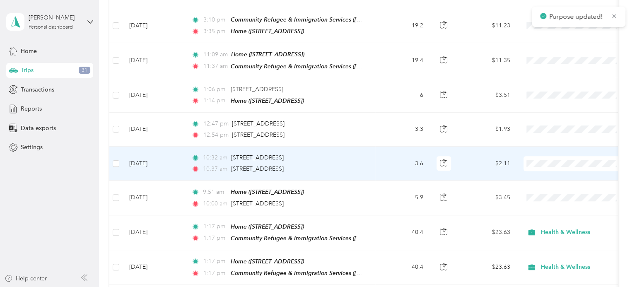
click at [551, 228] on span "Health & Wellness" at bounding box center [582, 230] width 79 height 9
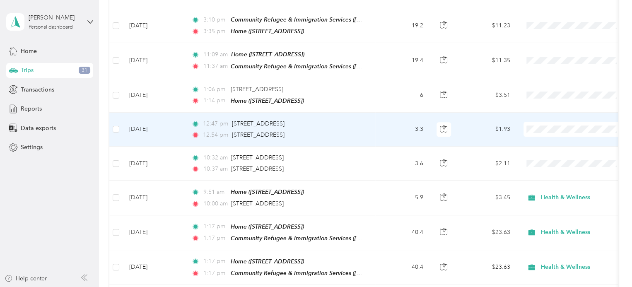
click at [547, 195] on span "Health & Wellness" at bounding box center [582, 196] width 79 height 9
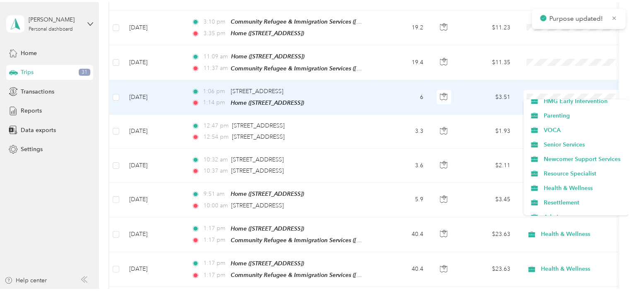
scroll to position [107, 0]
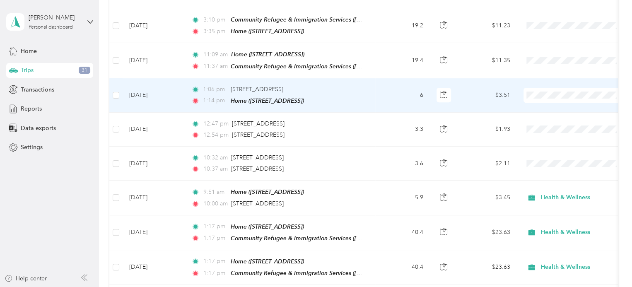
click at [546, 184] on span "Health & Wellness" at bounding box center [582, 185] width 79 height 9
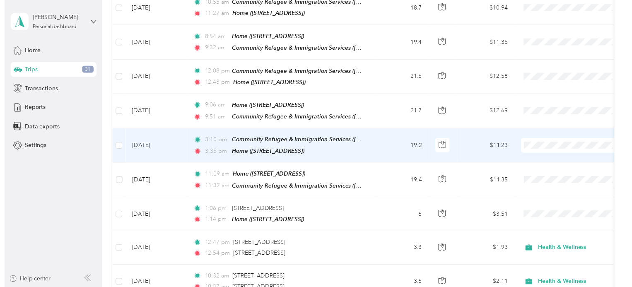
scroll to position [147, 0]
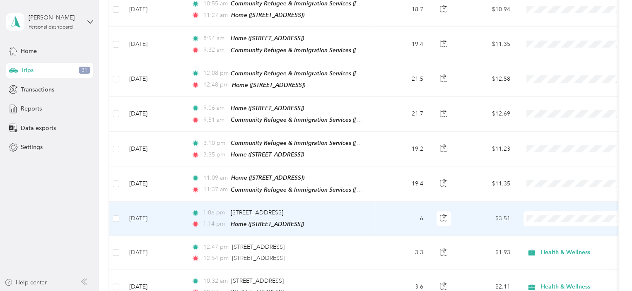
click at [532, 203] on td at bounding box center [574, 219] width 116 height 34
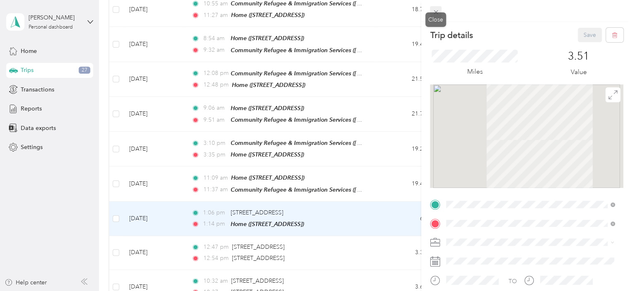
click at [437, 13] on div "Close" at bounding box center [435, 19] width 21 height 14
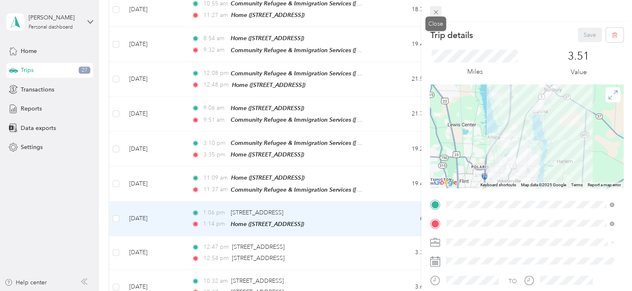
click at [435, 13] on icon at bounding box center [435, 12] width 4 height 4
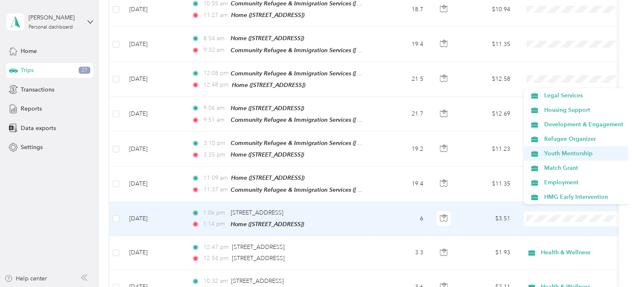
scroll to position [130, 0]
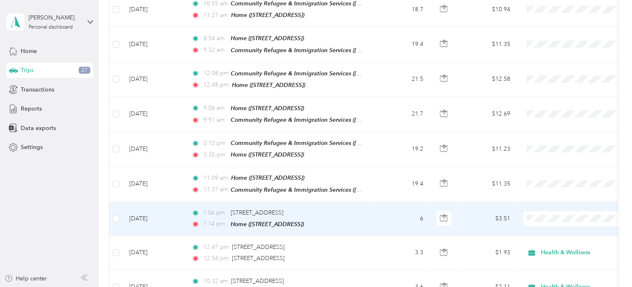
click at [538, 152] on icon at bounding box center [534, 154] width 10 height 7
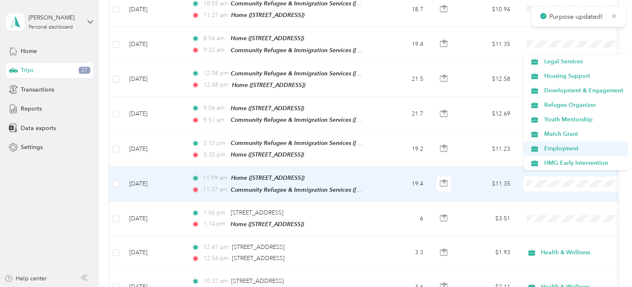
scroll to position [130, 0]
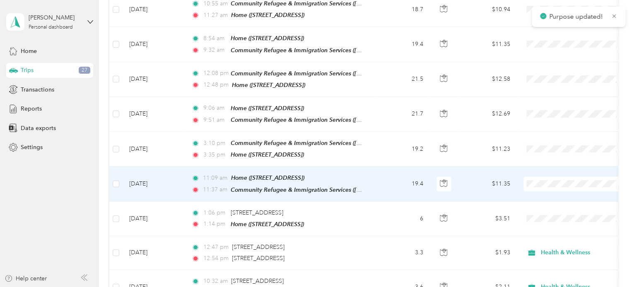
click at [542, 120] on span "Health & Wellness" at bounding box center [576, 119] width 94 height 9
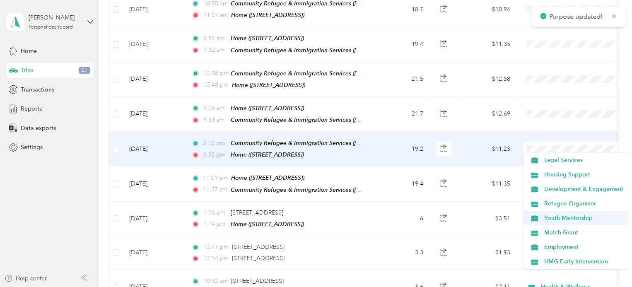
scroll to position [130, 0]
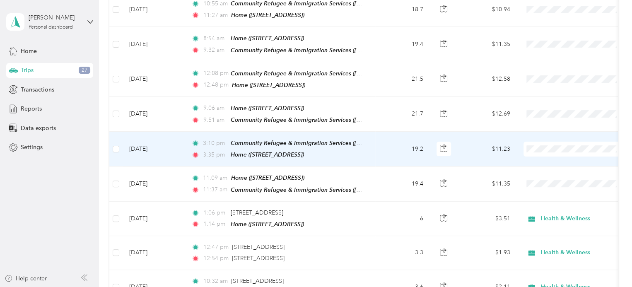
click at [551, 219] on li "Health & Wellness" at bounding box center [576, 214] width 106 height 14
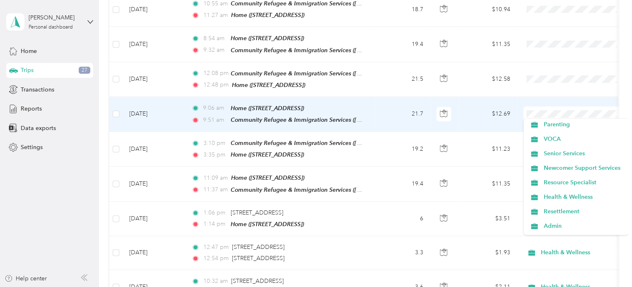
scroll to position [122, 0]
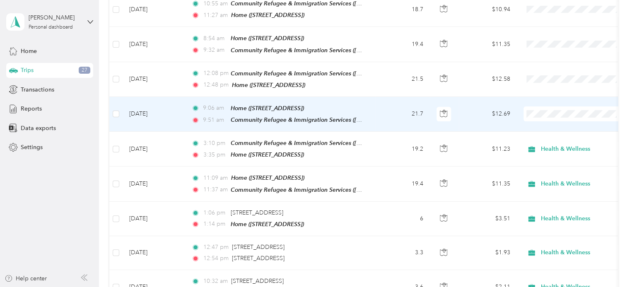
click at [553, 195] on li "Health & Wellness" at bounding box center [576, 192] width 106 height 14
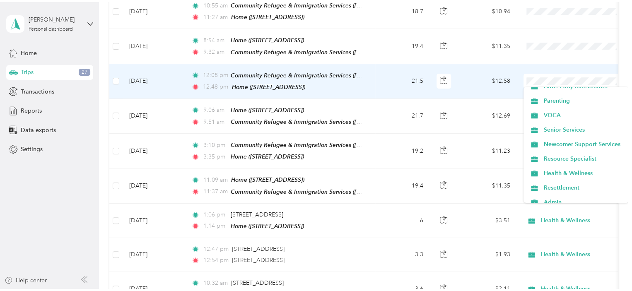
scroll to position [110, 0]
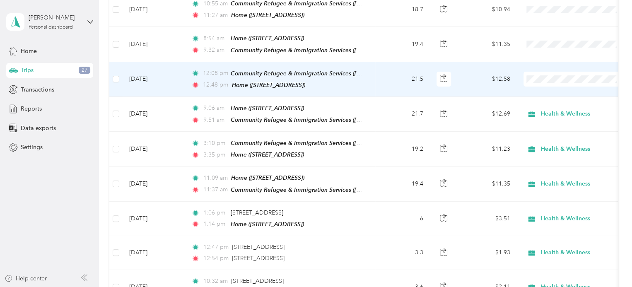
click at [548, 170] on span "Health & Wellness" at bounding box center [582, 169] width 79 height 9
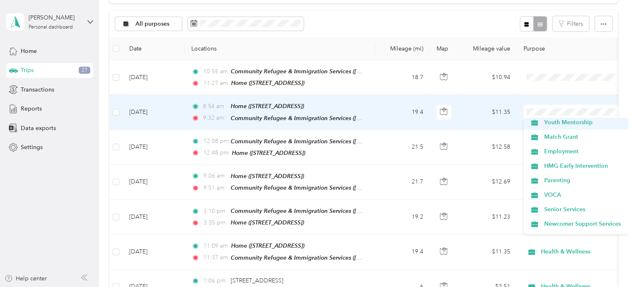
scroll to position [130, 0]
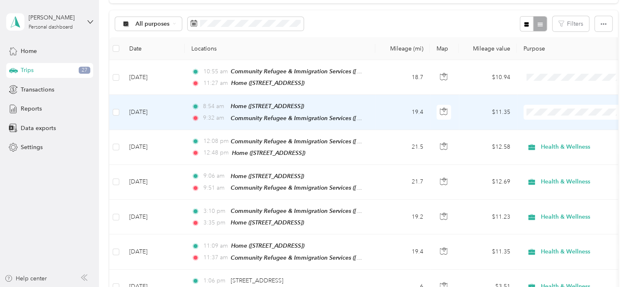
click at [549, 183] on span "Health & Wellness" at bounding box center [582, 183] width 79 height 9
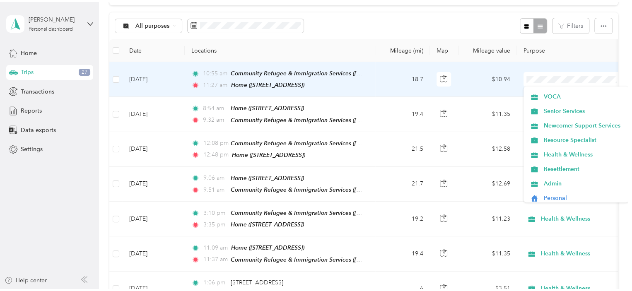
scroll to position [127, 0]
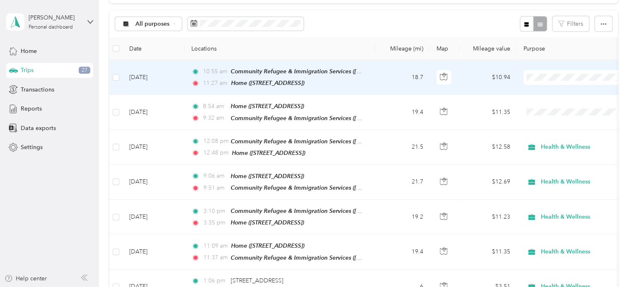
click at [551, 152] on span "Health & Wellness" at bounding box center [582, 148] width 79 height 9
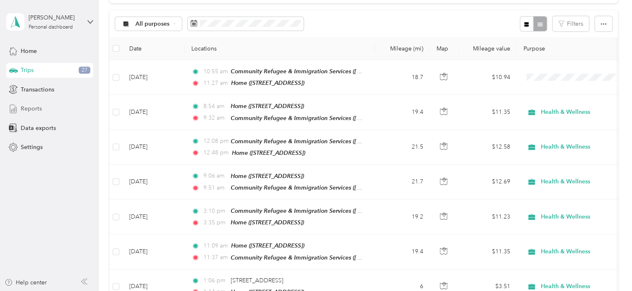
click at [37, 108] on span "Reports" at bounding box center [31, 108] width 21 height 9
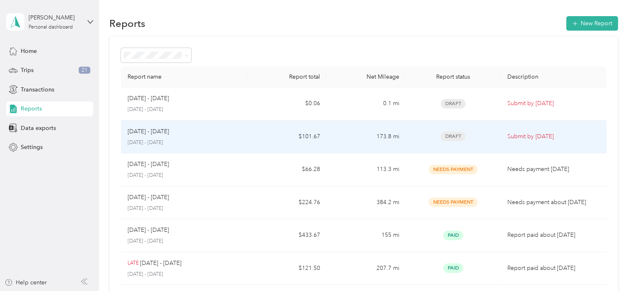
click at [522, 137] on p "Submit by [DATE]" at bounding box center [553, 136] width 92 height 9
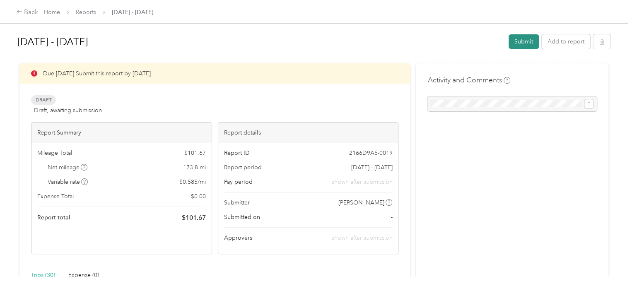
click at [521, 40] on button "Submit" at bounding box center [523, 41] width 30 height 14
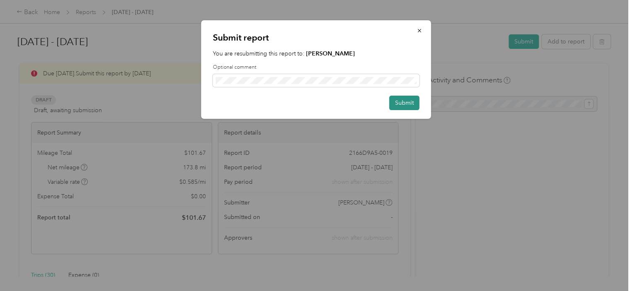
click at [406, 101] on button "Submit" at bounding box center [404, 103] width 30 height 14
